Goal: Answer question/provide support: Share knowledge or assist other users

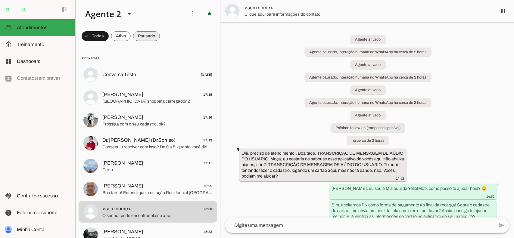
click at [145, 37] on span at bounding box center [146, 36] width 27 height 14
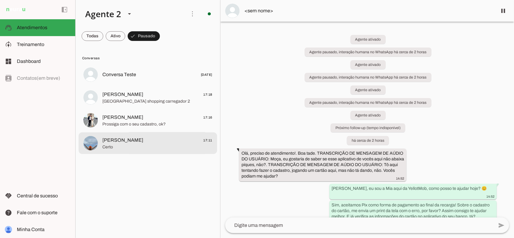
click at [152, 146] on span "Certo" at bounding box center [157, 147] width 110 height 6
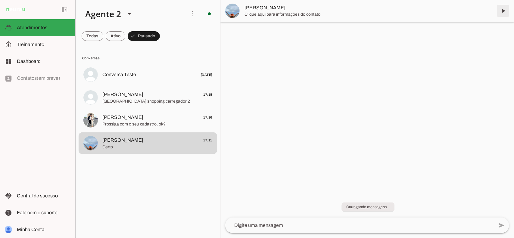
click at [506, 8] on span at bounding box center [503, 11] width 14 height 14
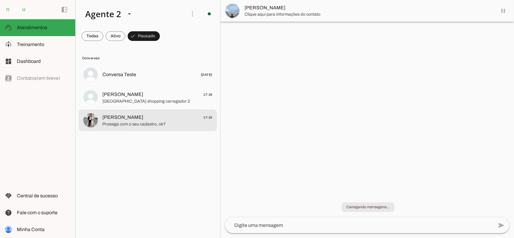
click at [176, 120] on span "[PERSON_NAME] 17:16" at bounding box center [157, 118] width 110 height 8
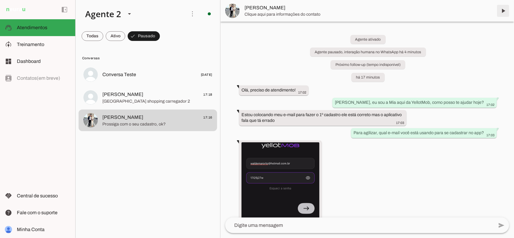
click at [502, 11] on span at bounding box center [503, 11] width 14 height 14
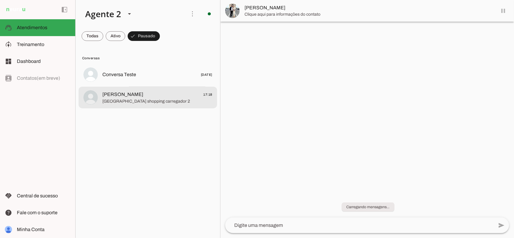
click at [159, 96] on span "[PERSON_NAME] 17:18" at bounding box center [157, 95] width 110 height 8
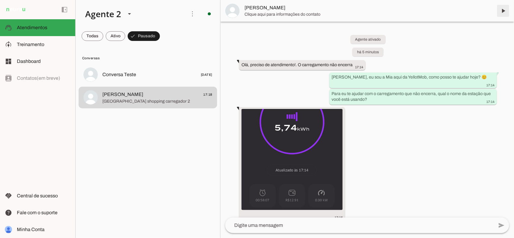
click at [502, 10] on span at bounding box center [503, 11] width 14 height 14
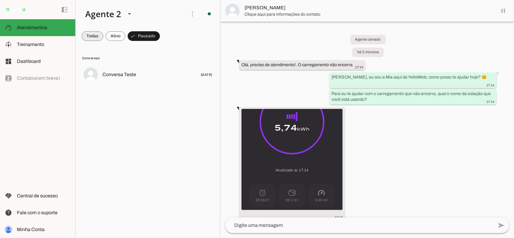
click at [87, 42] on span at bounding box center [93, 36] width 22 height 14
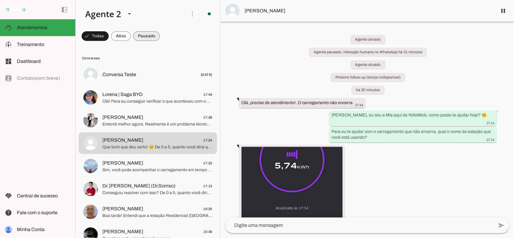
click at [143, 36] on span at bounding box center [146, 36] width 27 height 14
